Goal: Task Accomplishment & Management: Use online tool/utility

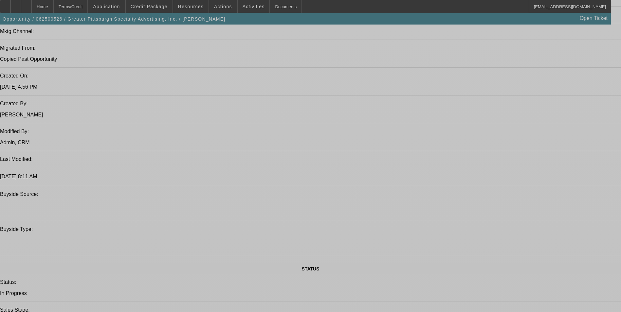
select select "0"
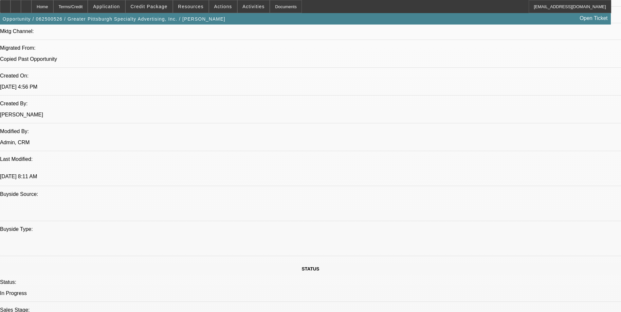
select select "0"
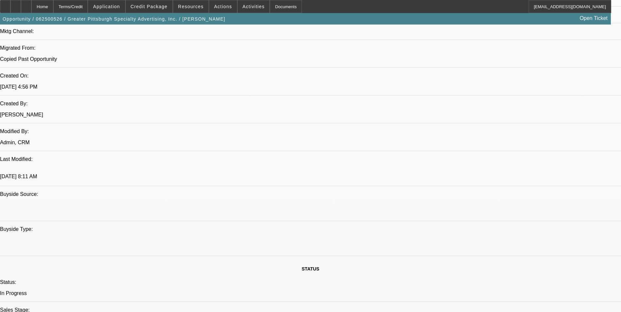
select select "0"
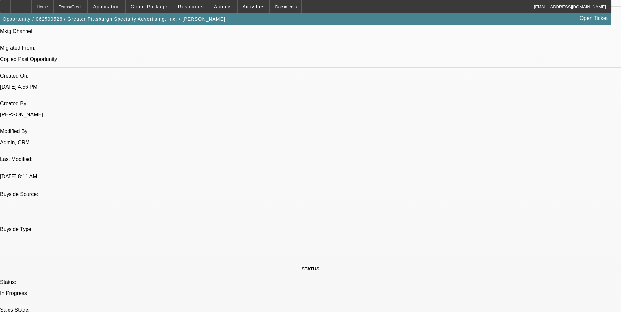
select select "0"
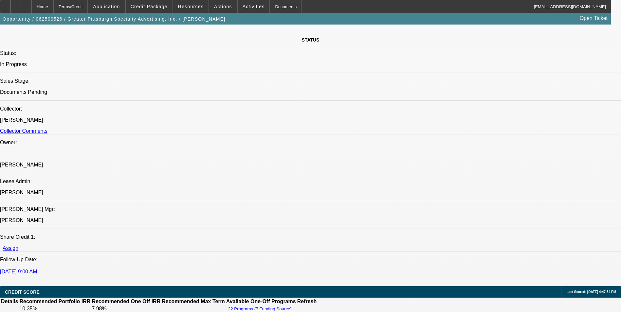
select select "1"
select select "2"
select select "1"
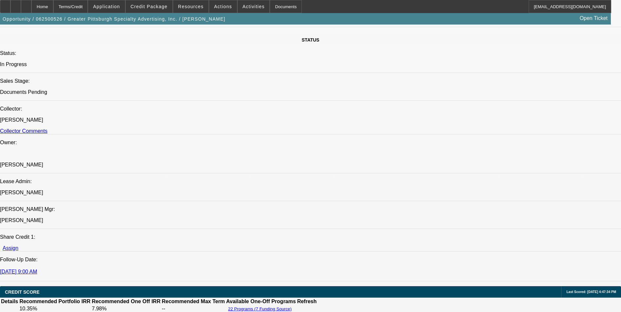
select select "2"
select select "1"
select select "2"
select select "1"
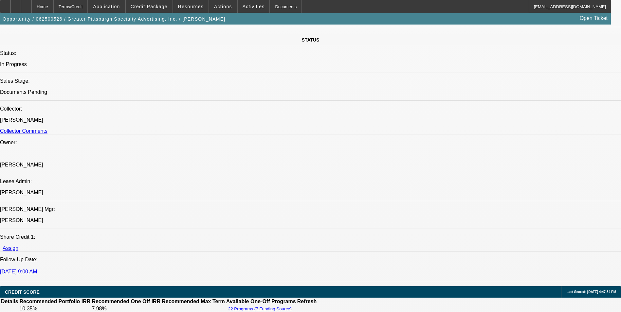
select select "1"
select select "2"
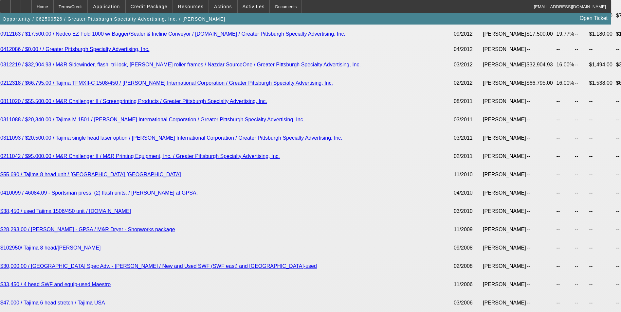
scroll to position [1669, 0]
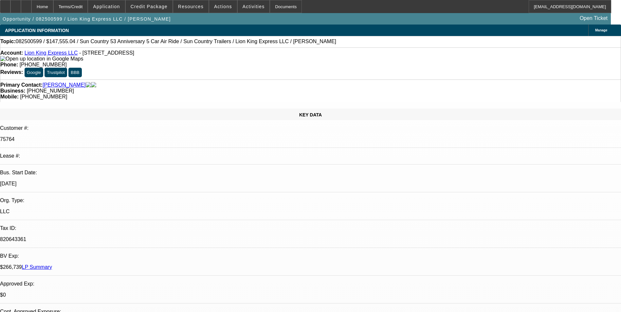
select select "0"
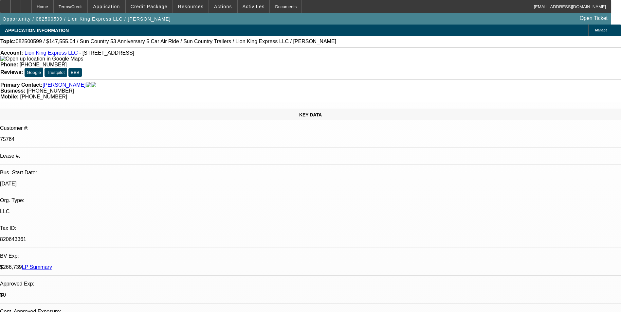
select select "0"
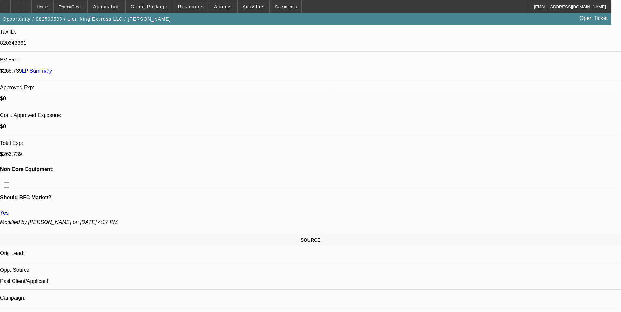
select select "1"
select select "6"
select select "1"
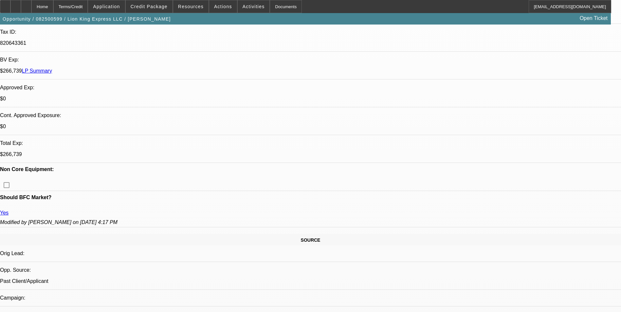
select select "6"
select select "1"
select select "6"
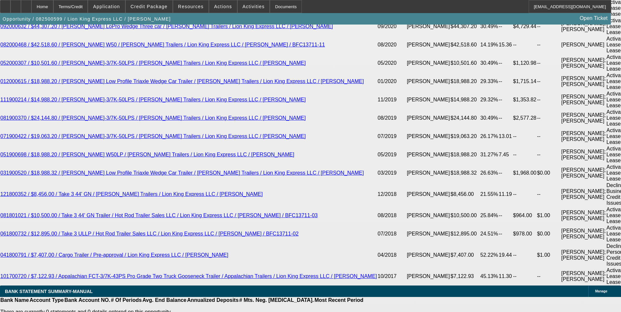
scroll to position [1538, 0]
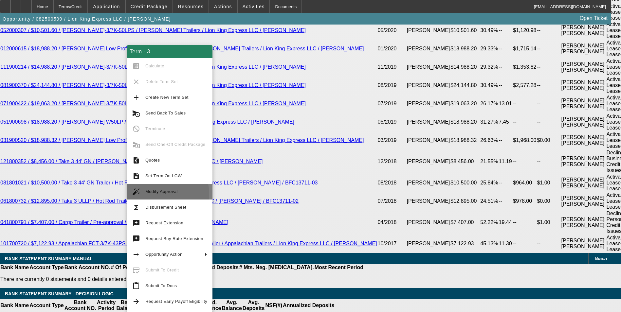
click at [151, 194] on span "Modify Approval" at bounding box center [176, 192] width 62 height 8
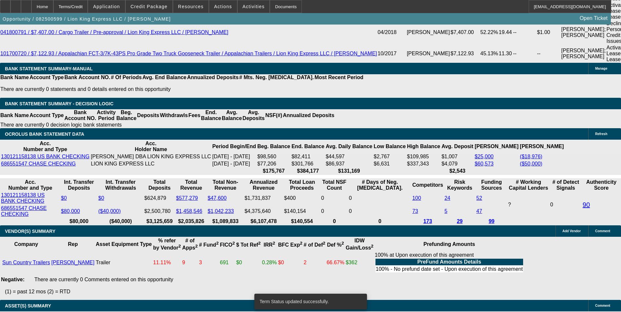
select select "0"
select select "6"
select select "0"
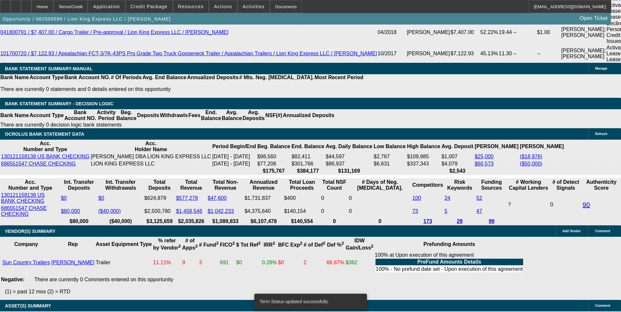
select select "0"
select select "6"
select select "0"
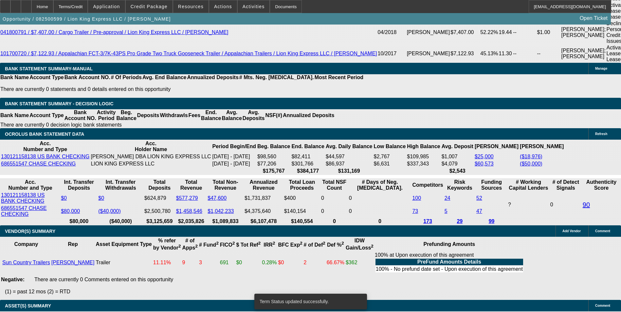
select select "0"
select select "6"
select select "0"
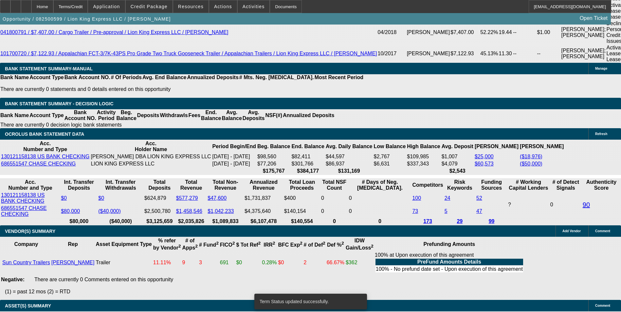
select select "6"
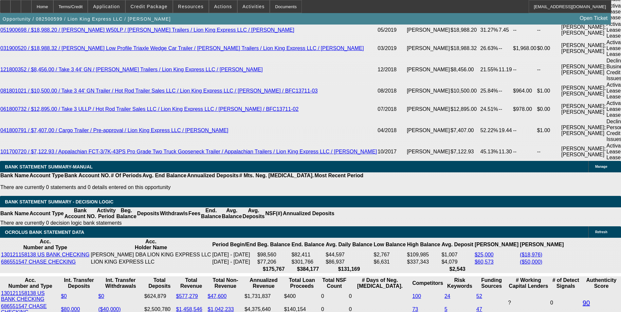
scroll to position [1565, 0]
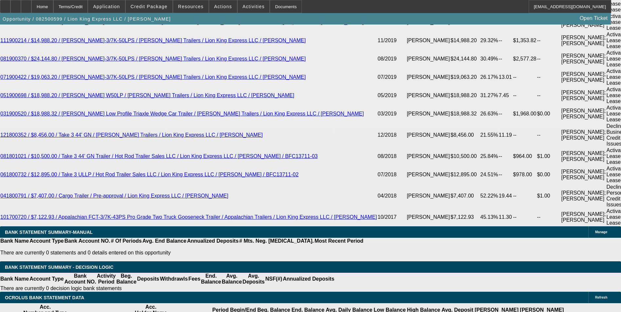
drag, startPoint x: 140, startPoint y: 132, endPoint x: 157, endPoint y: 133, distance: 17.0
type input "UNKNOWN"
type input "1"
type input "$2,522.27"
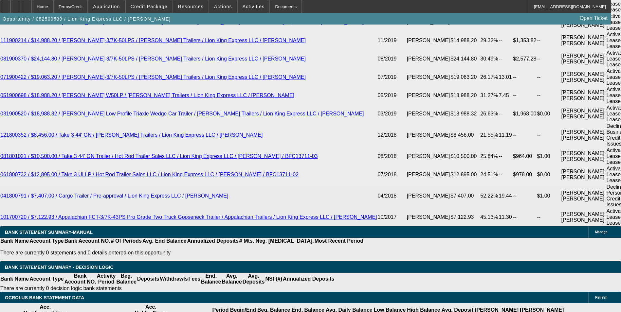
type input "10"
type input "$3,135.11"
type input "10.9"
type input "$3,200.85"
type input "10.9"
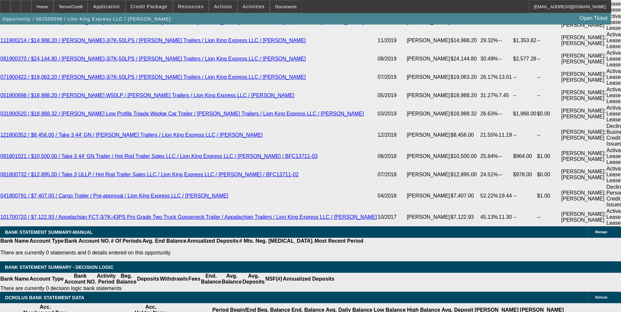
drag, startPoint x: 94, startPoint y: 129, endPoint x: 201, endPoint y: 136, distance: 107.5
type input "3"
type input "3198"
type input "10.9"
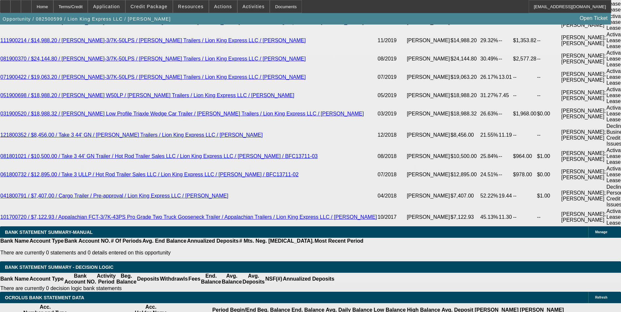
type input "$3,198.26"
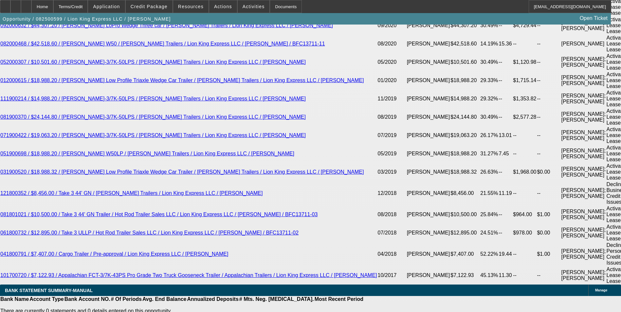
scroll to position [1434, 0]
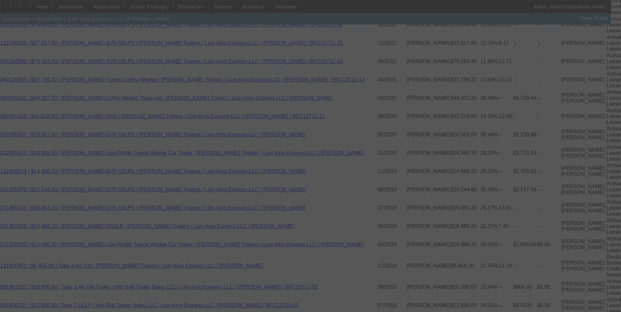
select select "0"
select select "6"
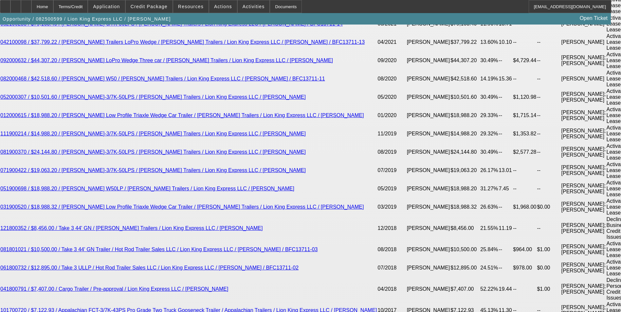
scroll to position [1565, 0]
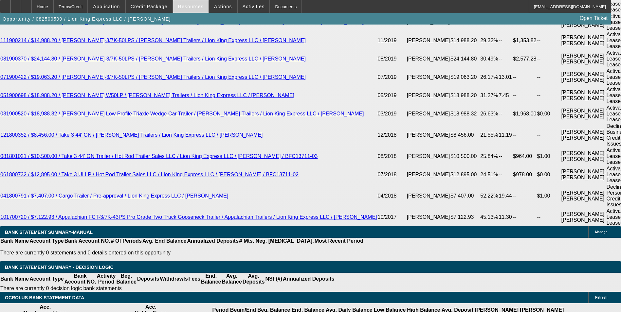
click at [201, 7] on span at bounding box center [190, 7] width 35 height 16
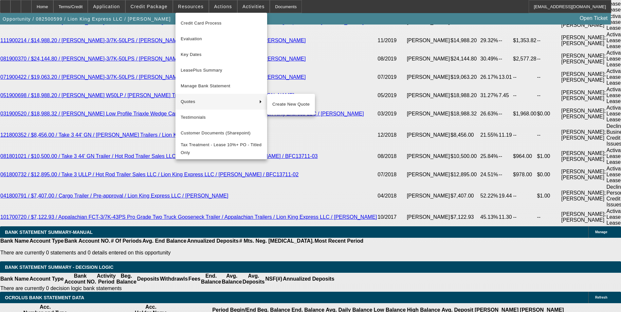
scroll to position [1466, 0]
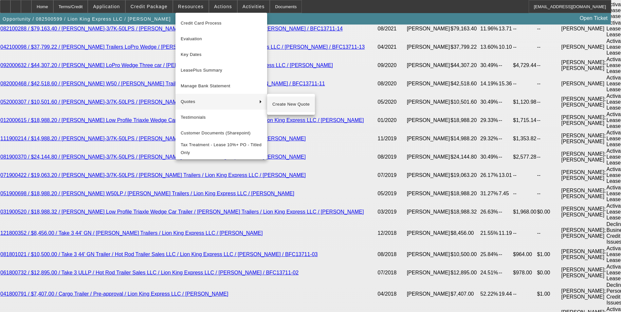
click at [287, 107] on span "Create New Quote" at bounding box center [290, 104] width 37 height 8
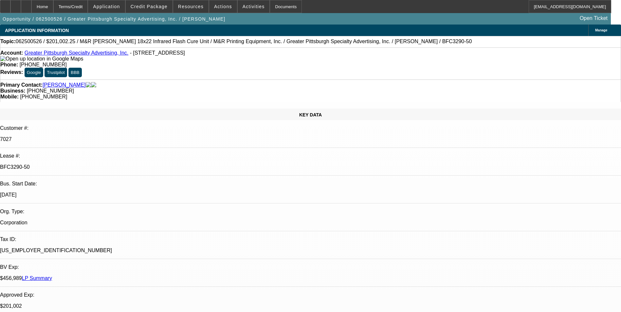
select select "0"
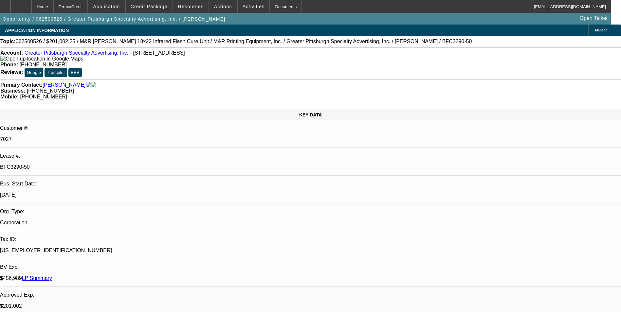
select select "0"
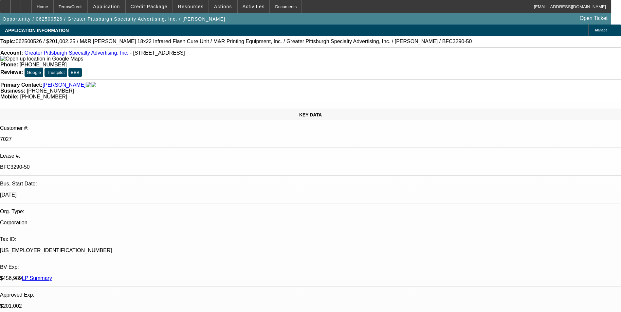
select select "0"
select select "1"
select select "2"
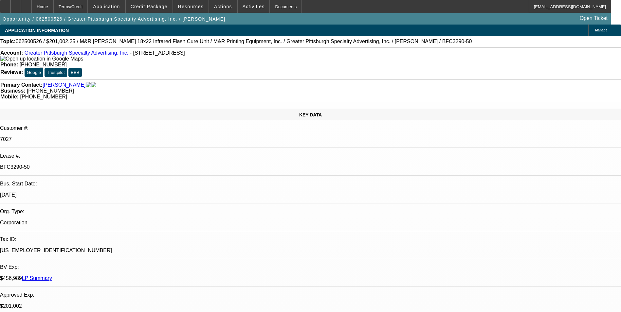
select select "1"
select select "2"
select select "1"
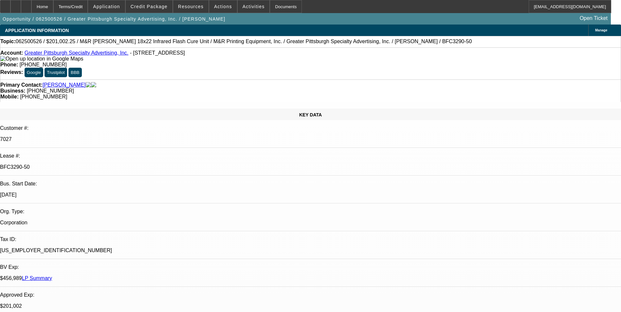
select select "2"
select select "1"
select select "2"
